Goal: Task Accomplishment & Management: Use online tool/utility

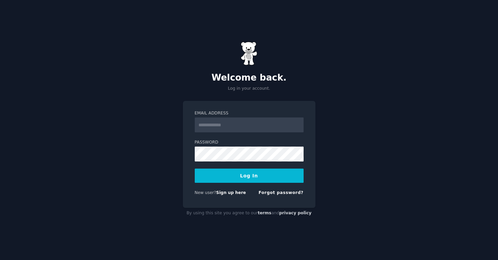
type input "**********"
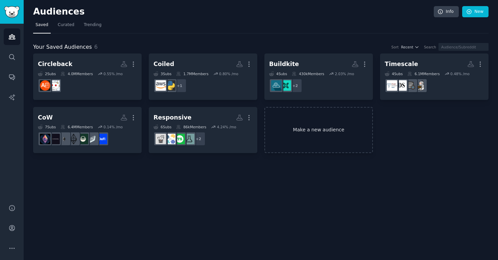
click at [310, 130] on link "Make a new audience" at bounding box center [319, 130] width 109 height 46
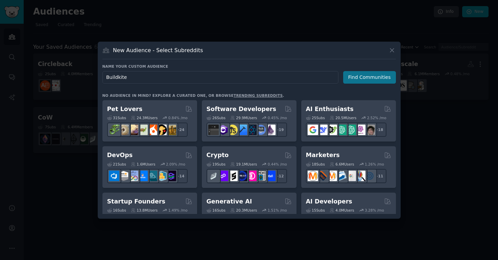
type input "Buildkite"
click at [362, 80] on button "Find Communities" at bounding box center [369, 77] width 53 height 13
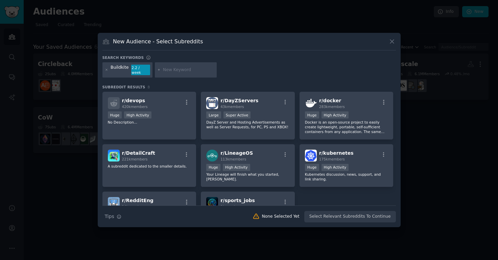
click at [170, 68] on input "text" at bounding box center [188, 70] width 51 height 6
type input "ci cd"
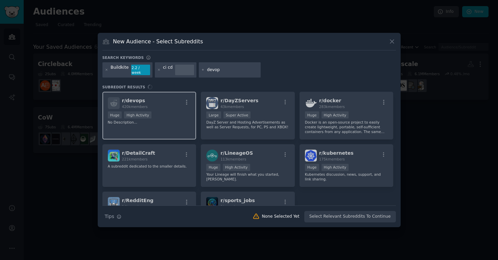
type input "devops"
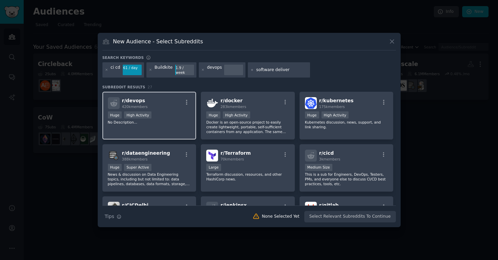
type input "software delivery"
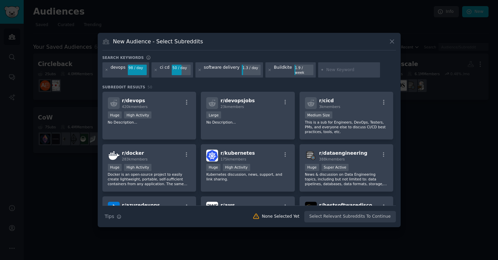
click at [183, 85] on h3 "Subreddit Results 50" at bounding box center [249, 87] width 294 height 5
click at [169, 124] on div "r/ devops 420k members >= 80th percentile for submissions / day Huge High Activ…" at bounding box center [149, 116] width 94 height 48
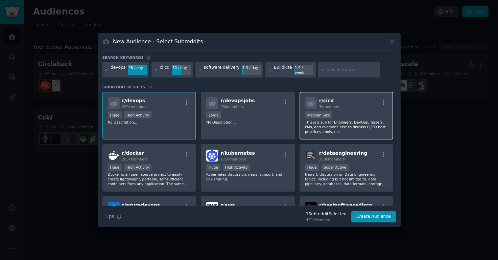
click at [321, 123] on p "This is a sub for Engineers, DevOps, Testers, PMs, and everyone else to discuss…" at bounding box center [346, 127] width 83 height 14
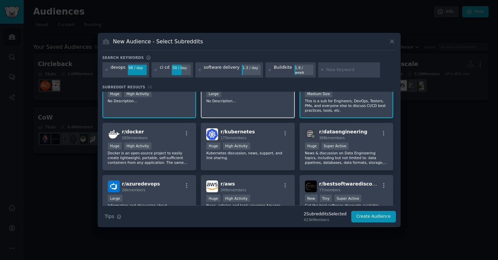
scroll to position [49, 0]
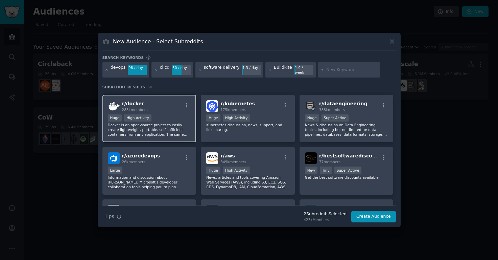
click at [172, 115] on div "Huge High Activity" at bounding box center [149, 118] width 83 height 8
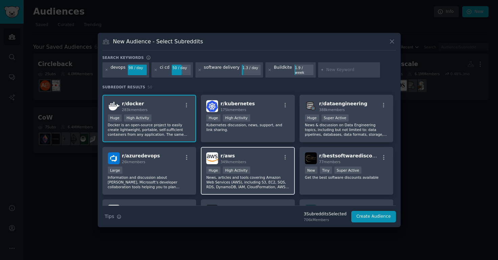
click at [261, 155] on div "r/ aws 349k members" at bounding box center [247, 158] width 83 height 12
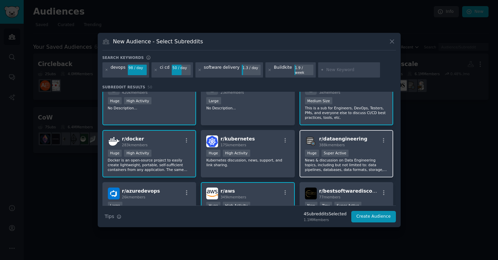
scroll to position [18, 0]
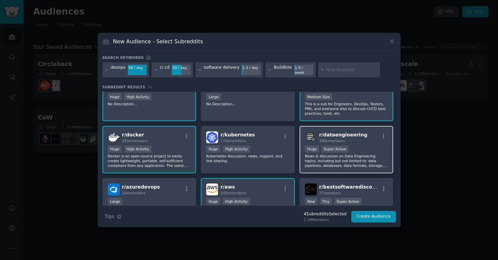
click at [362, 137] on div "r/ dataengineering 388k members" at bounding box center [346, 137] width 83 height 12
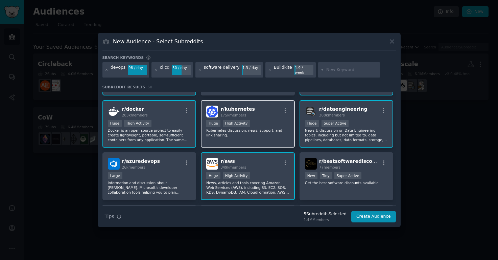
click at [272, 124] on div "100,000 - 1,000,000 members Huge High Activity" at bounding box center [247, 124] width 83 height 8
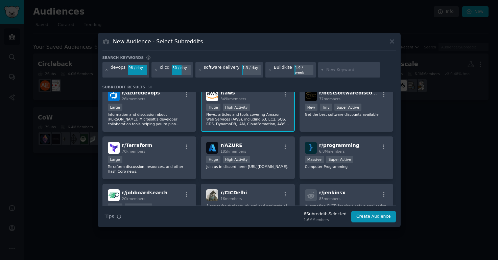
scroll to position [154, 0]
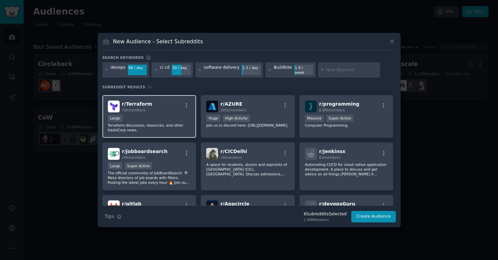
click at [188, 127] on p "Terraform discussion, resources, and other HashiCorp news." at bounding box center [149, 127] width 83 height 9
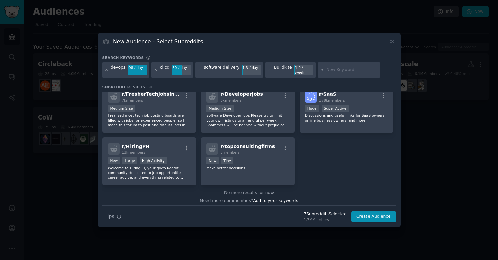
scroll to position [770, 0]
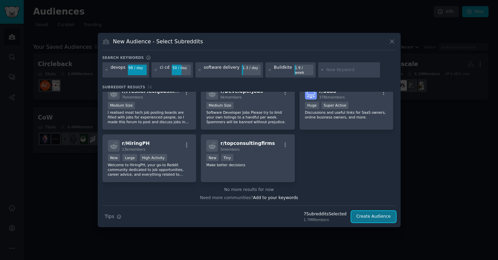
click at [379, 214] on button "Create Audience" at bounding box center [373, 217] width 45 height 12
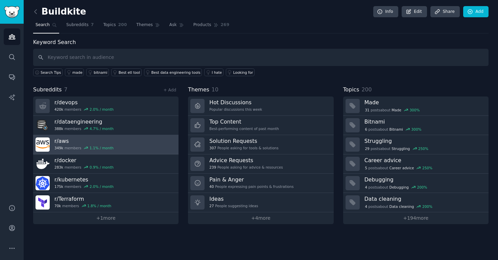
click at [126, 143] on link "r/ aws 349k members 1.1 % / month" at bounding box center [105, 144] width 145 height 19
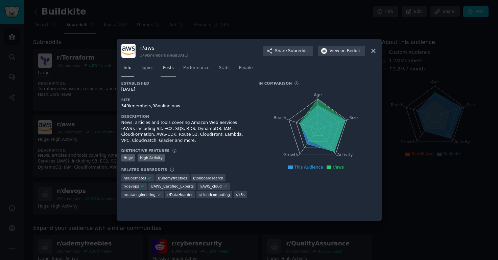
click at [172, 70] on span "Posts" at bounding box center [168, 68] width 11 height 6
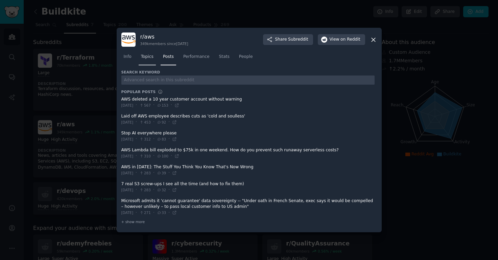
click at [145, 60] on link "Topics" at bounding box center [147, 58] width 17 height 14
